Goal: Transaction & Acquisition: Purchase product/service

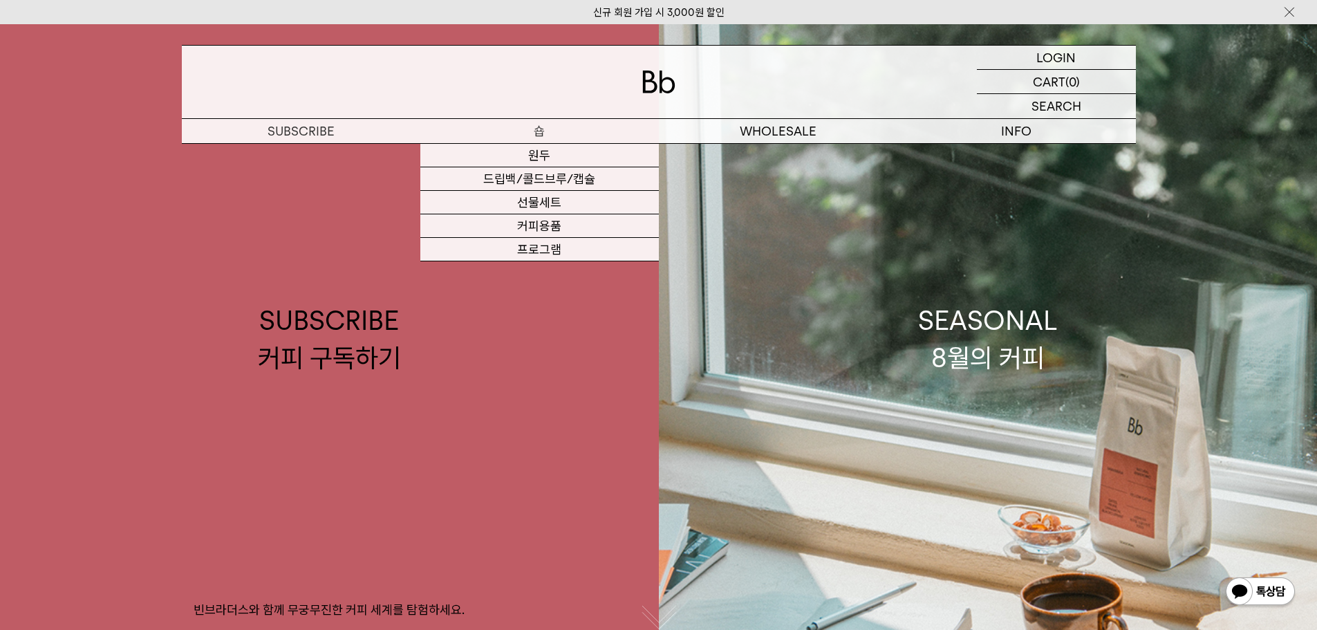
click at [477, 137] on p "숍" at bounding box center [539, 131] width 239 height 24
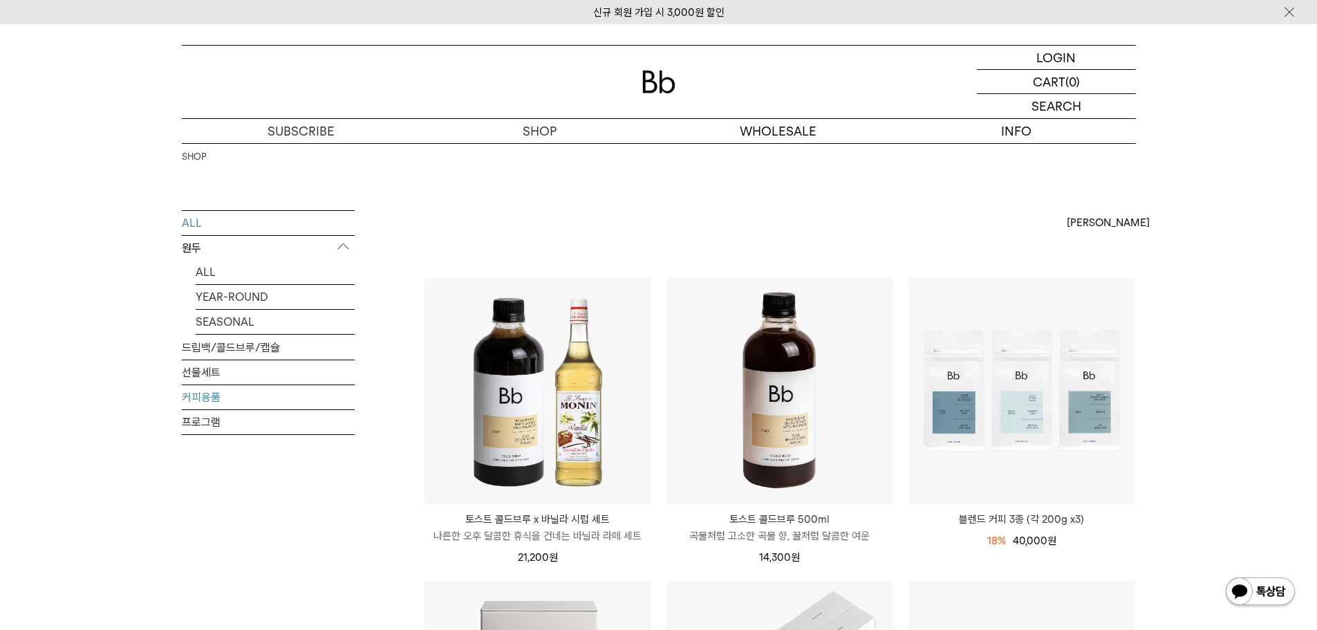
click at [218, 402] on link "커피용품" at bounding box center [268, 397] width 173 height 24
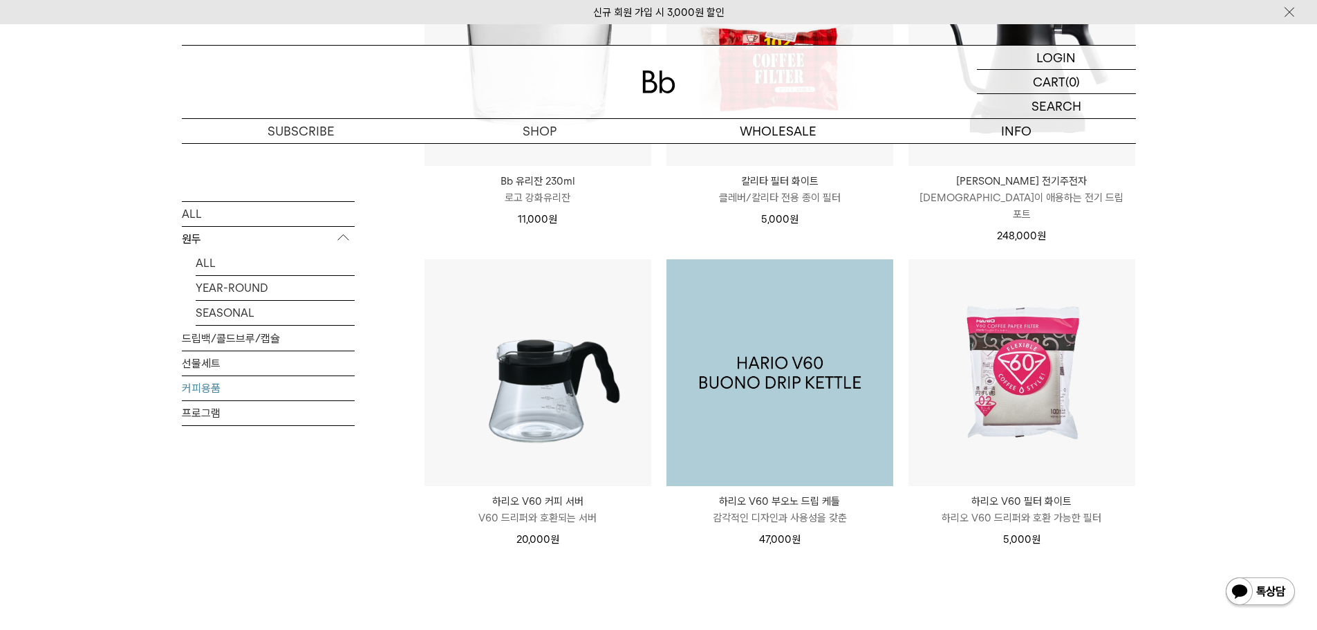
scroll to position [346, 0]
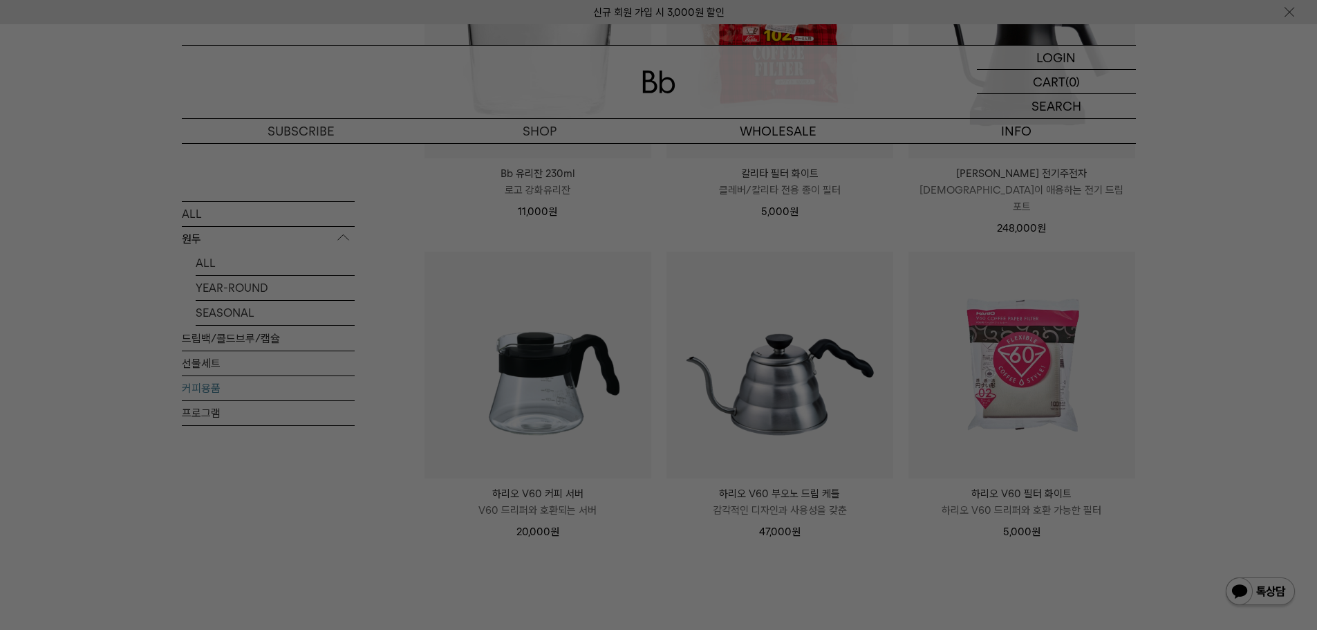
click at [658, 559] on div at bounding box center [658, 315] width 1317 height 630
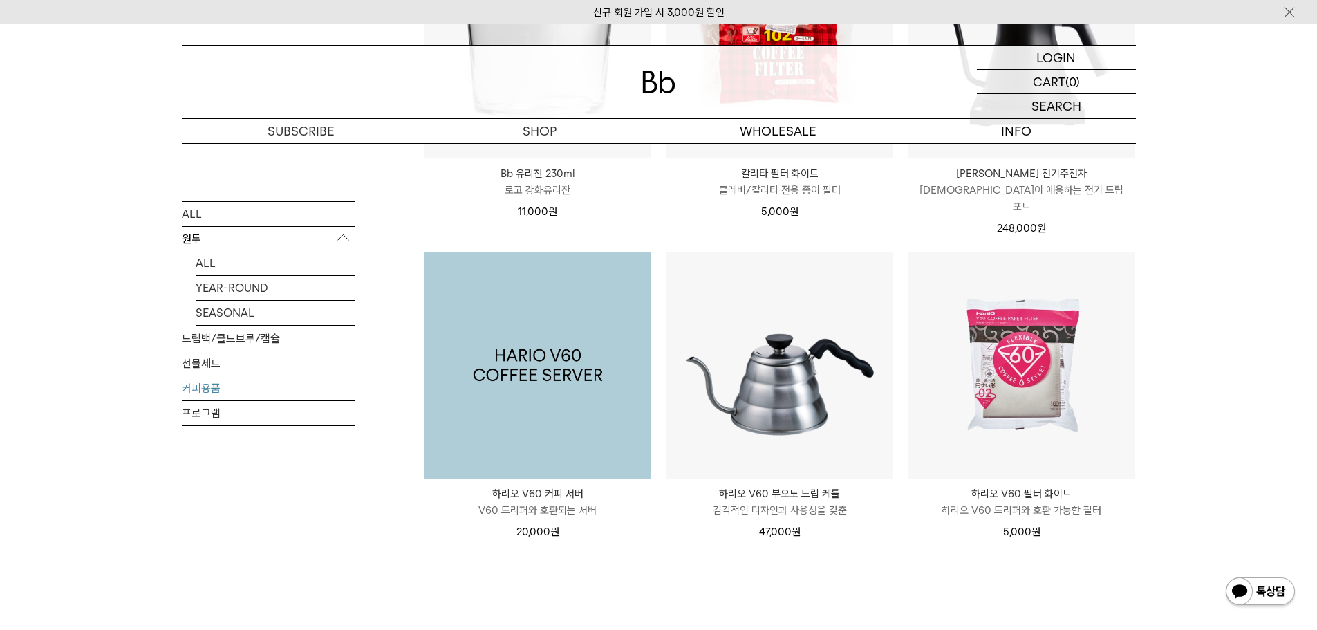
click at [561, 404] on img at bounding box center [537, 365] width 227 height 227
